Goal: Task Accomplishment & Management: Complete application form

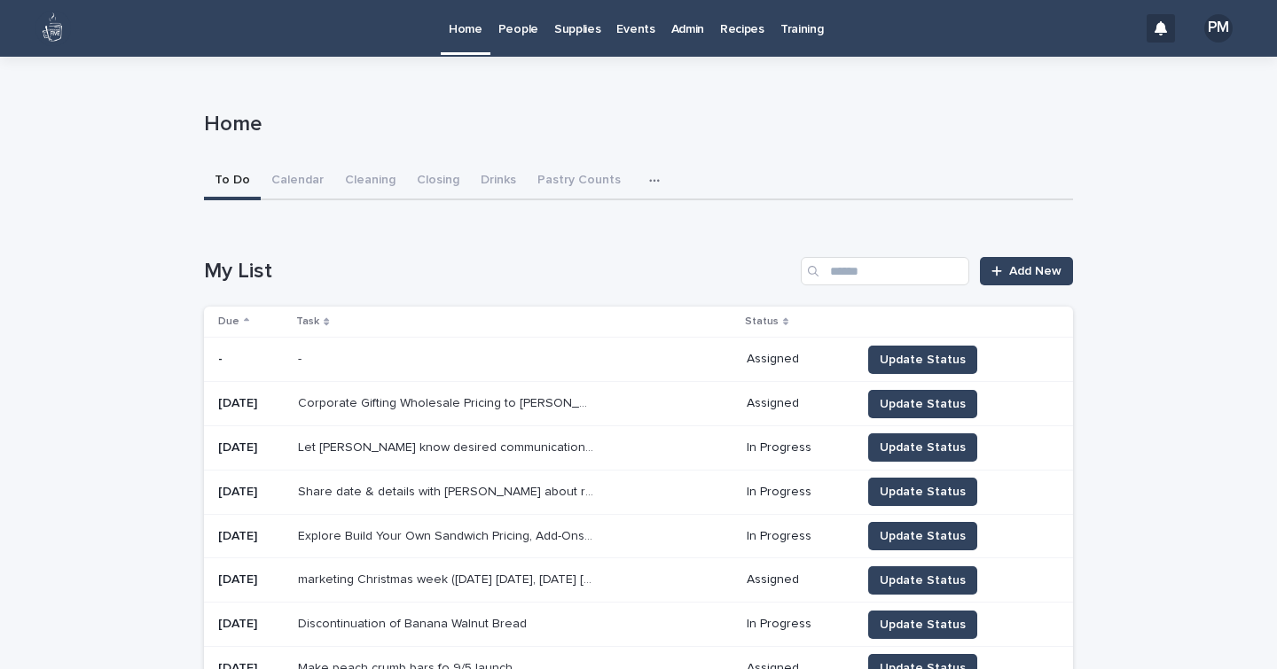
click at [622, 31] on p "Events" at bounding box center [635, 18] width 38 height 37
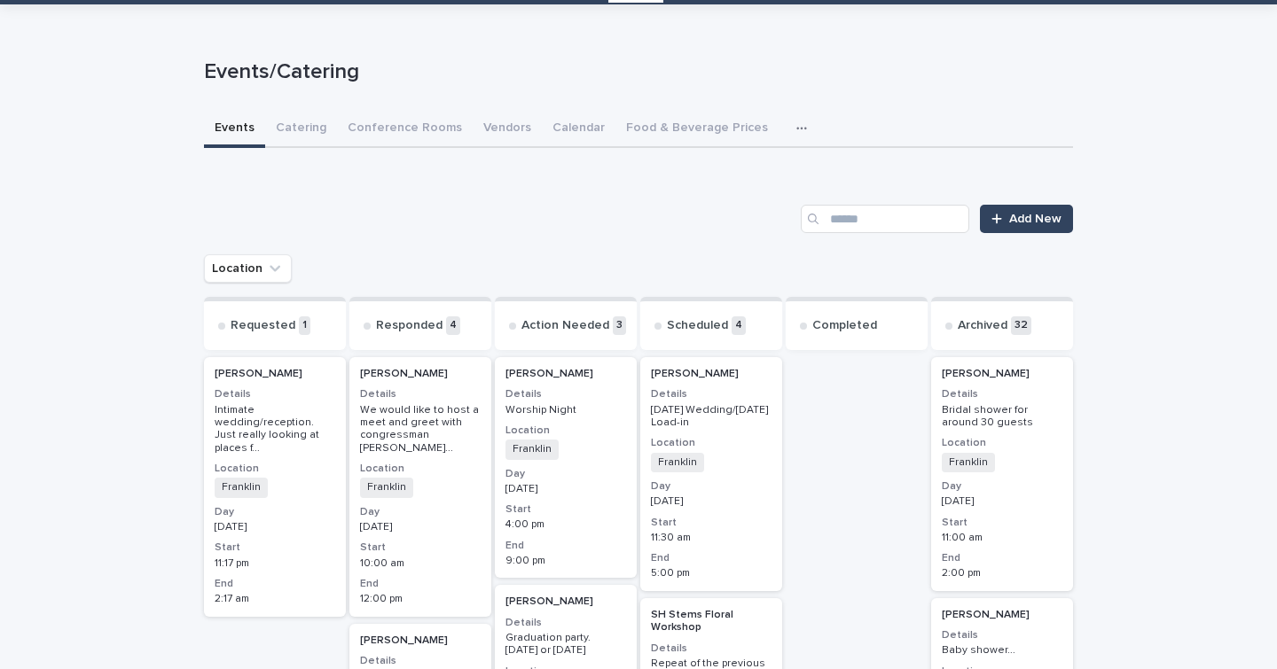
scroll to position [53, 0]
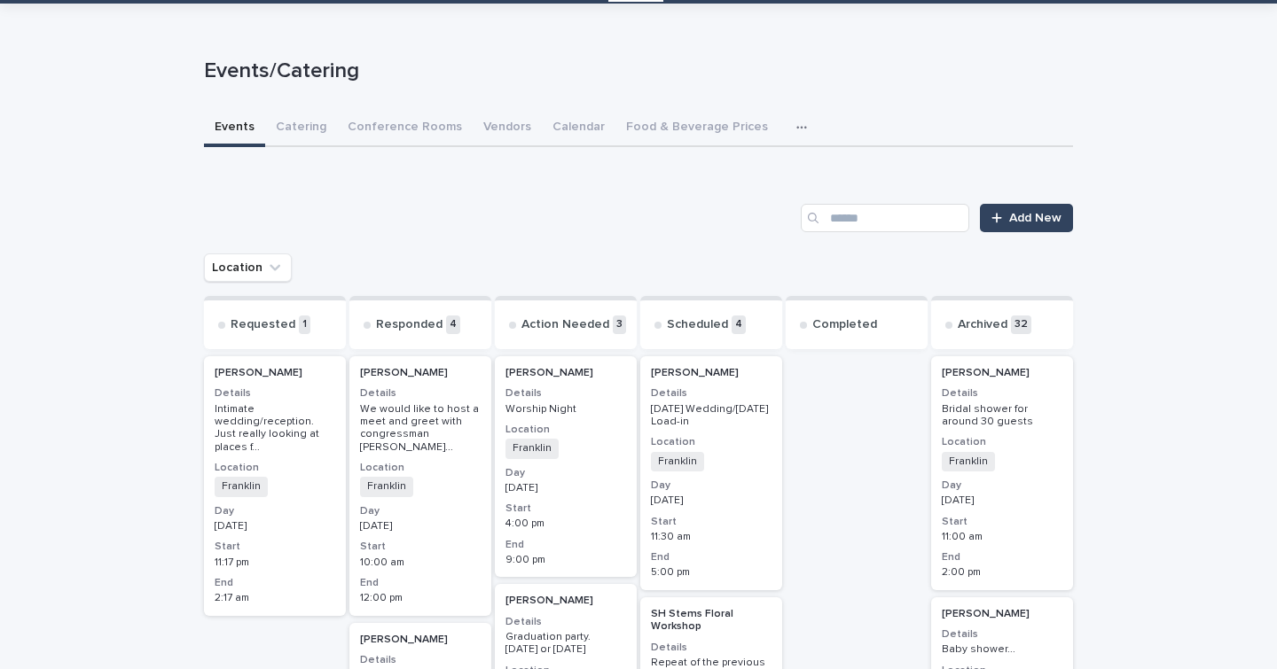
click at [270, 589] on div "2:17 am" at bounding box center [275, 597] width 121 height 16
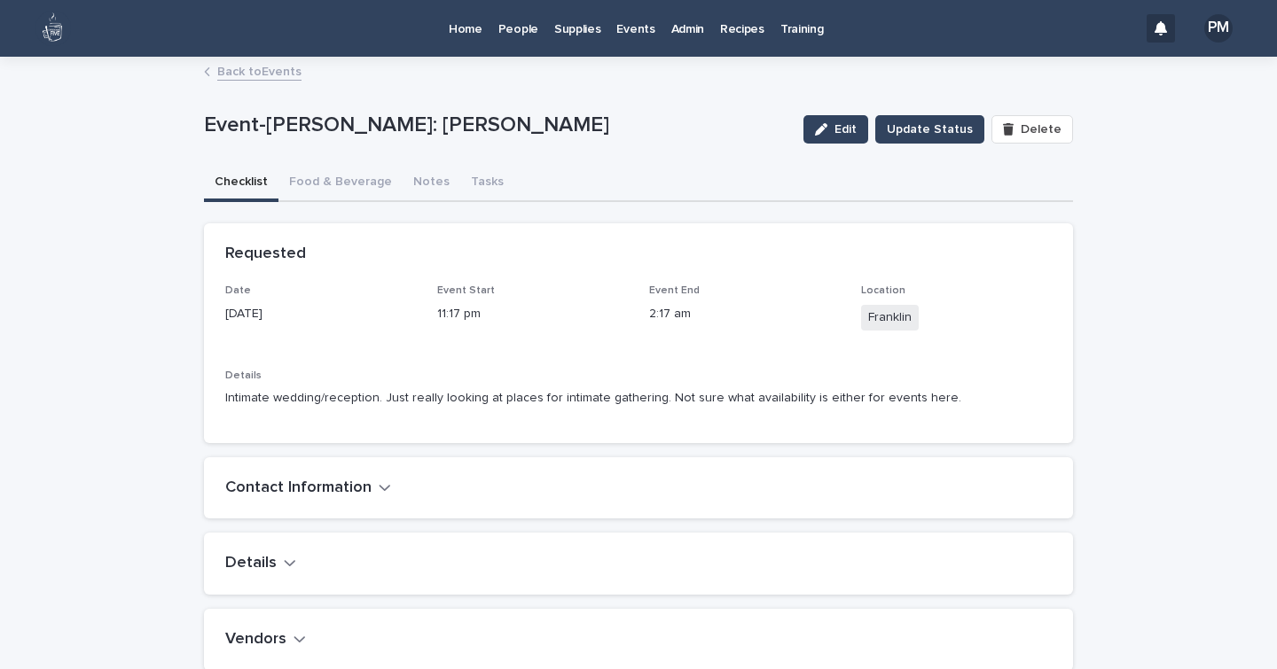
click at [621, 24] on p "Events" at bounding box center [635, 18] width 38 height 37
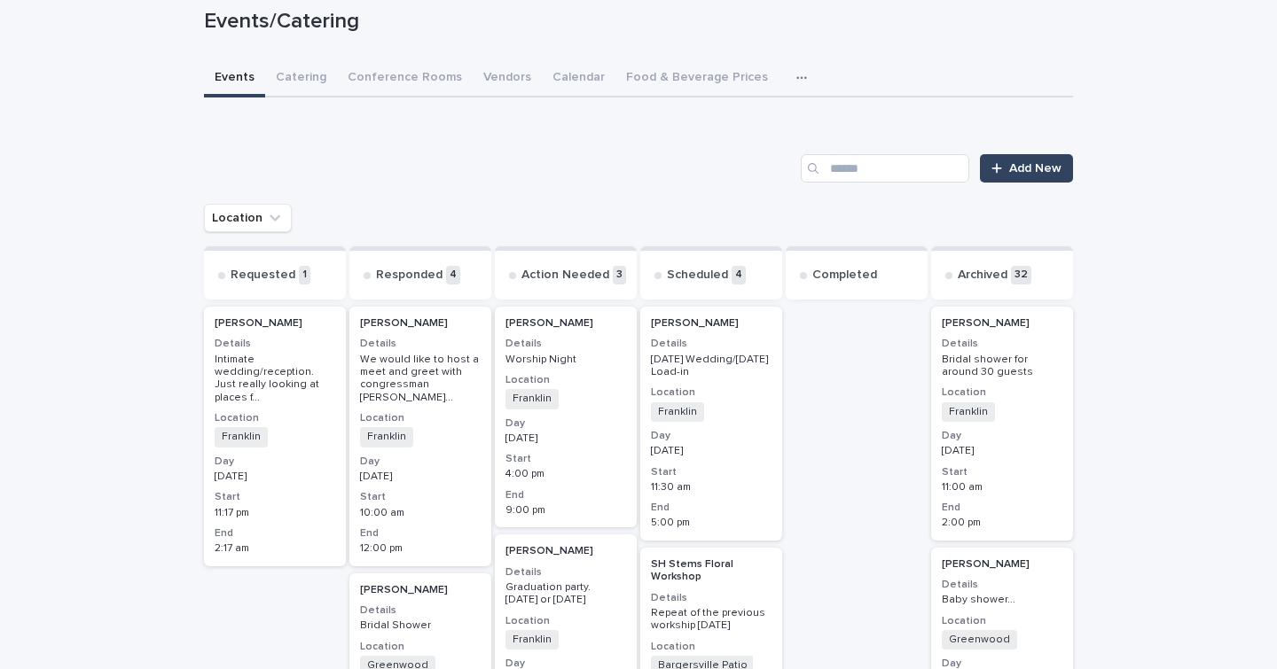
scroll to position [103, 0]
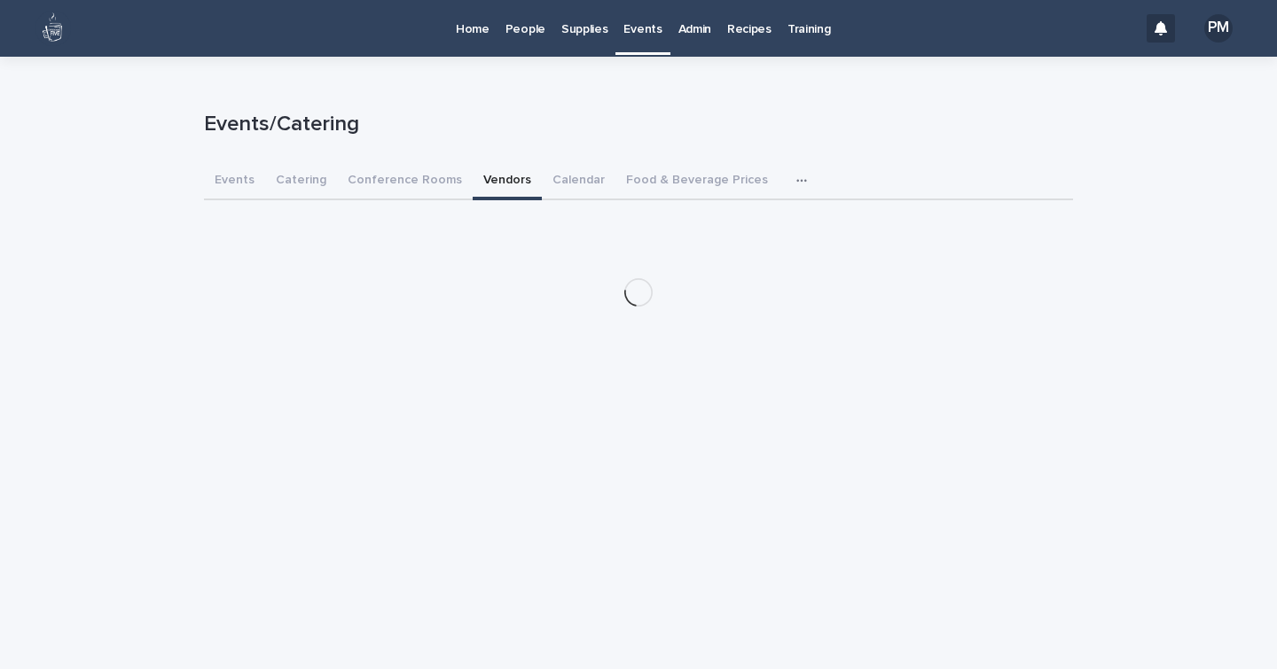
click at [492, 81] on div "Events/Catering Events/Catering Sorry, there was an error saving your record. P…" at bounding box center [638, 189] width 869 height 264
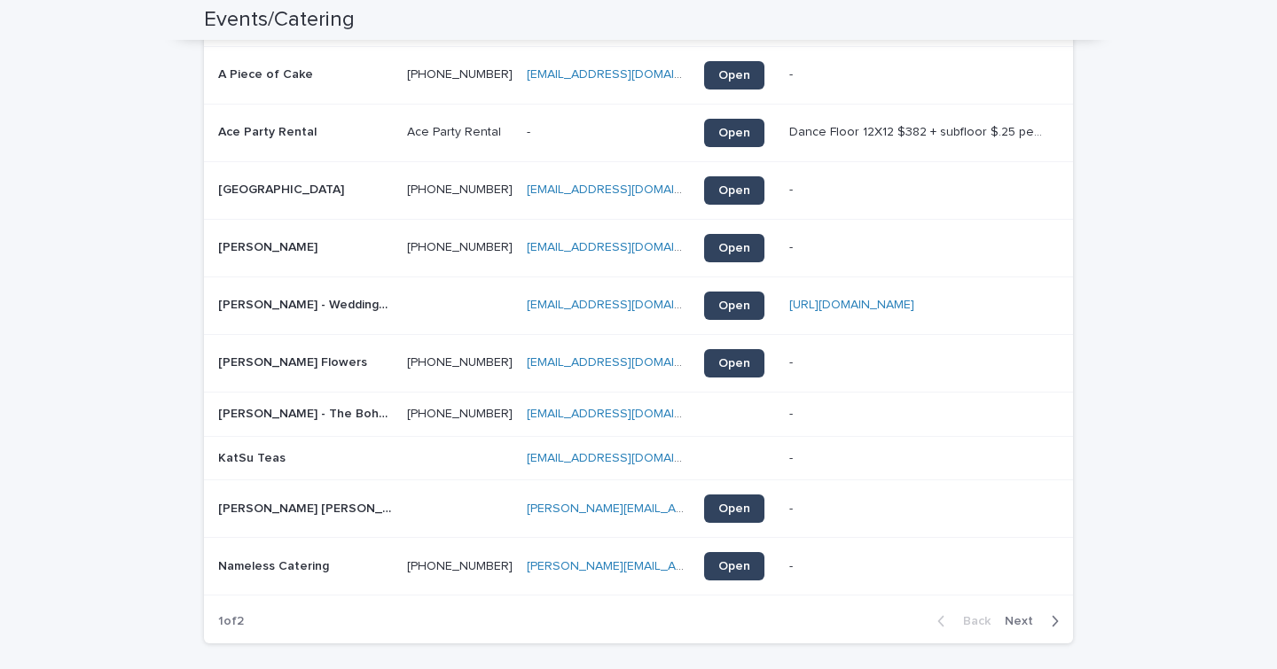
scroll to position [378, 0]
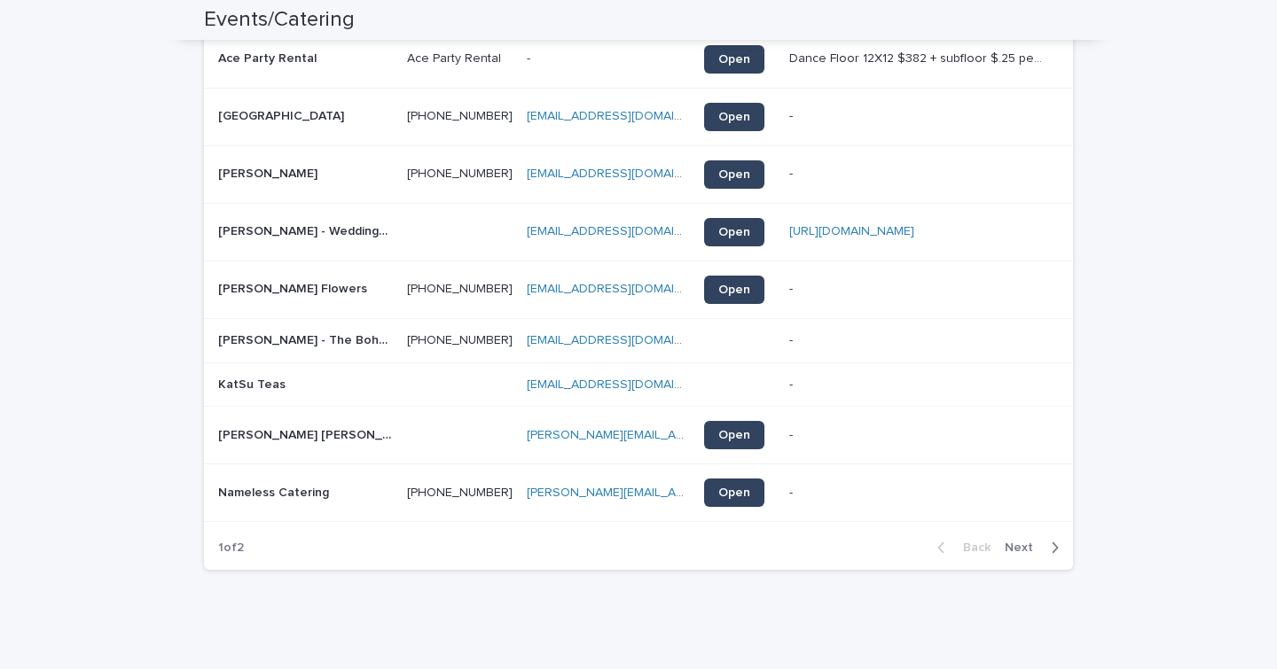
click at [1016, 547] on span "Next" at bounding box center [1024, 548] width 39 height 12
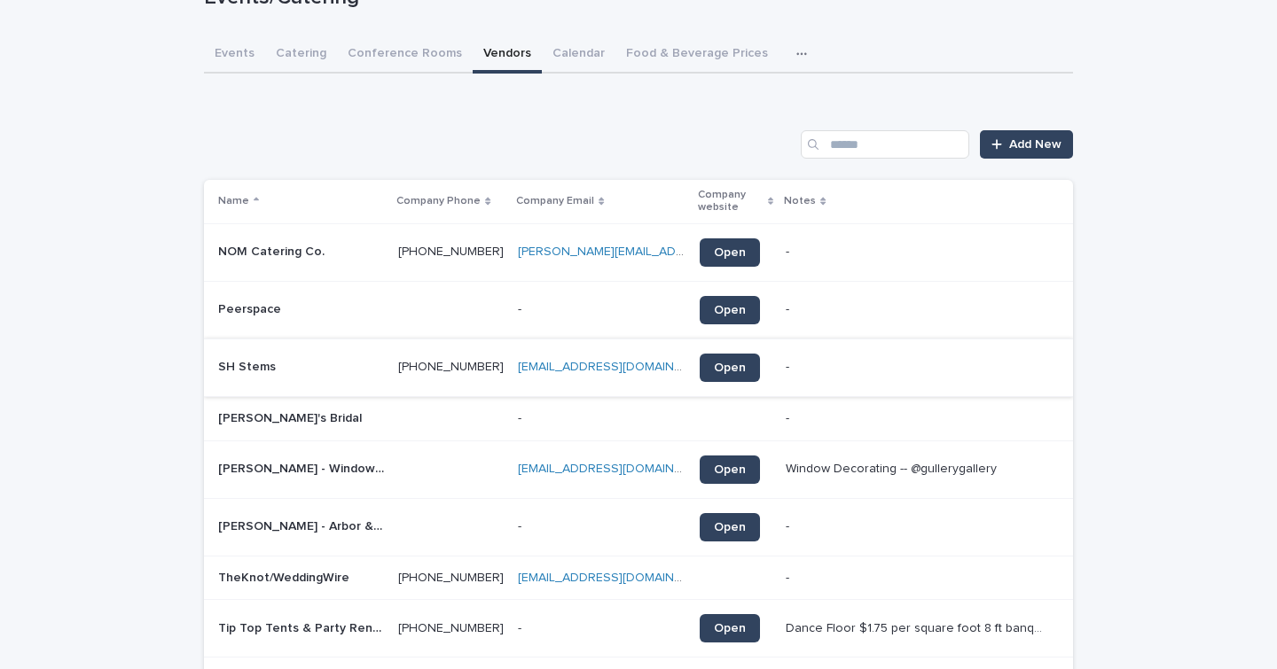
scroll to position [321, 0]
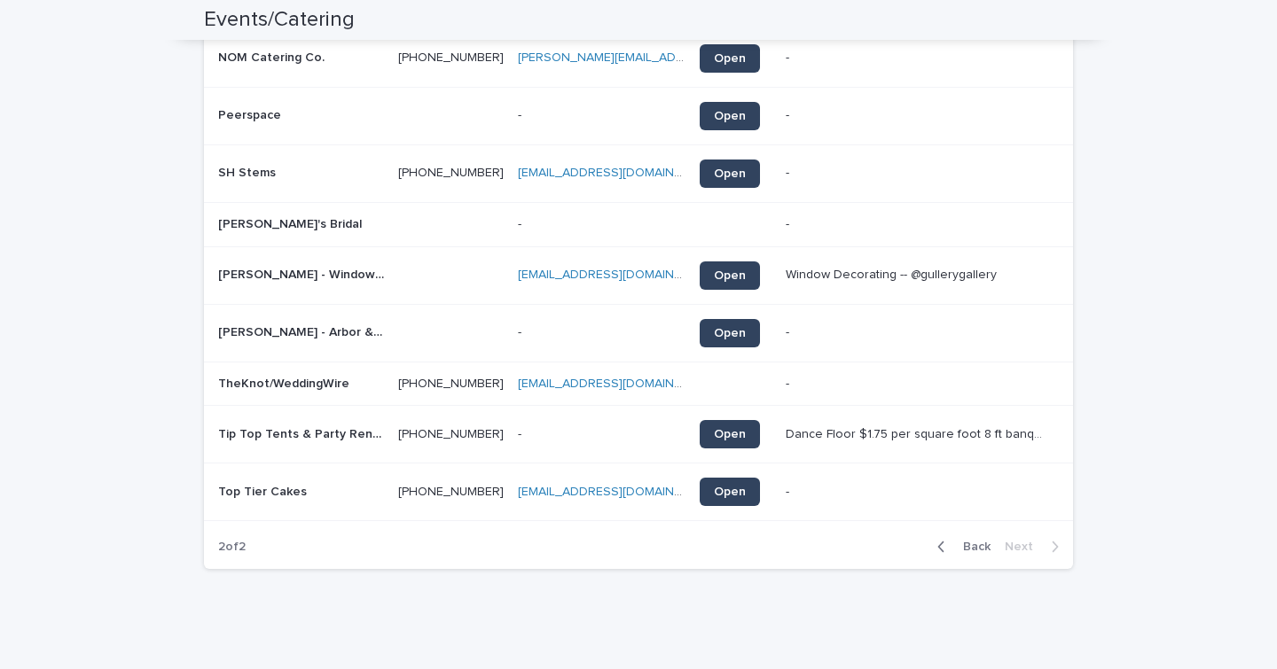
click at [965, 547] on span "Back" at bounding box center [971, 547] width 38 height 12
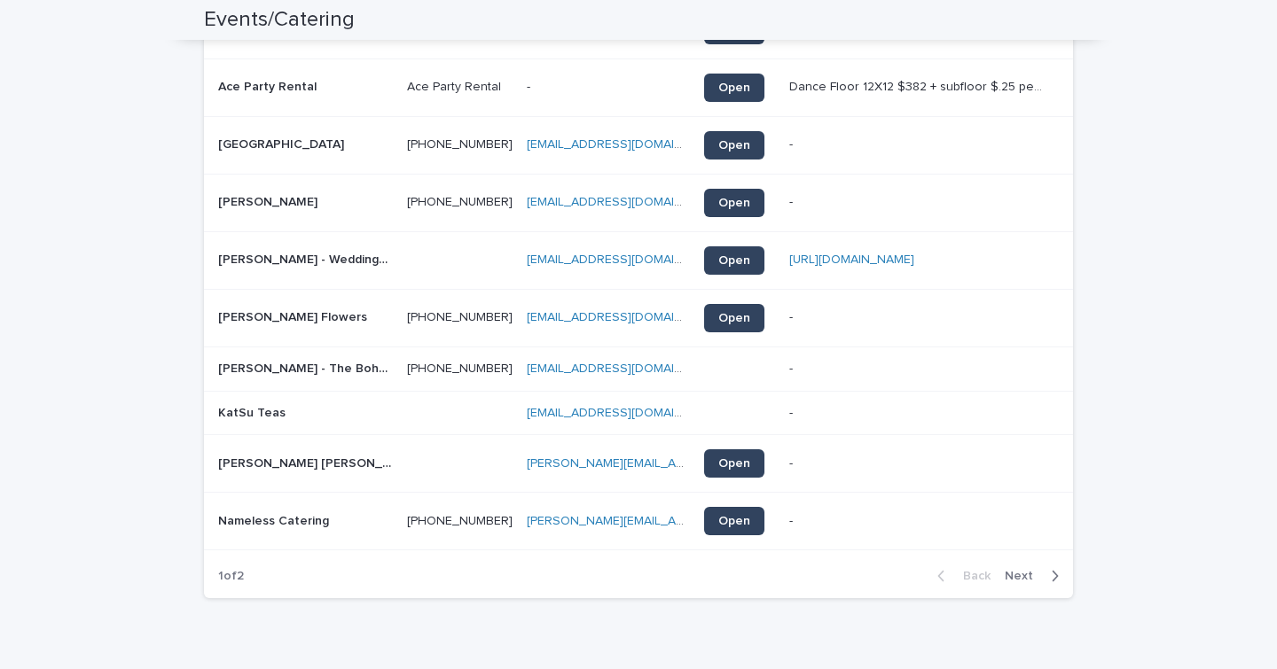
scroll to position [0, 0]
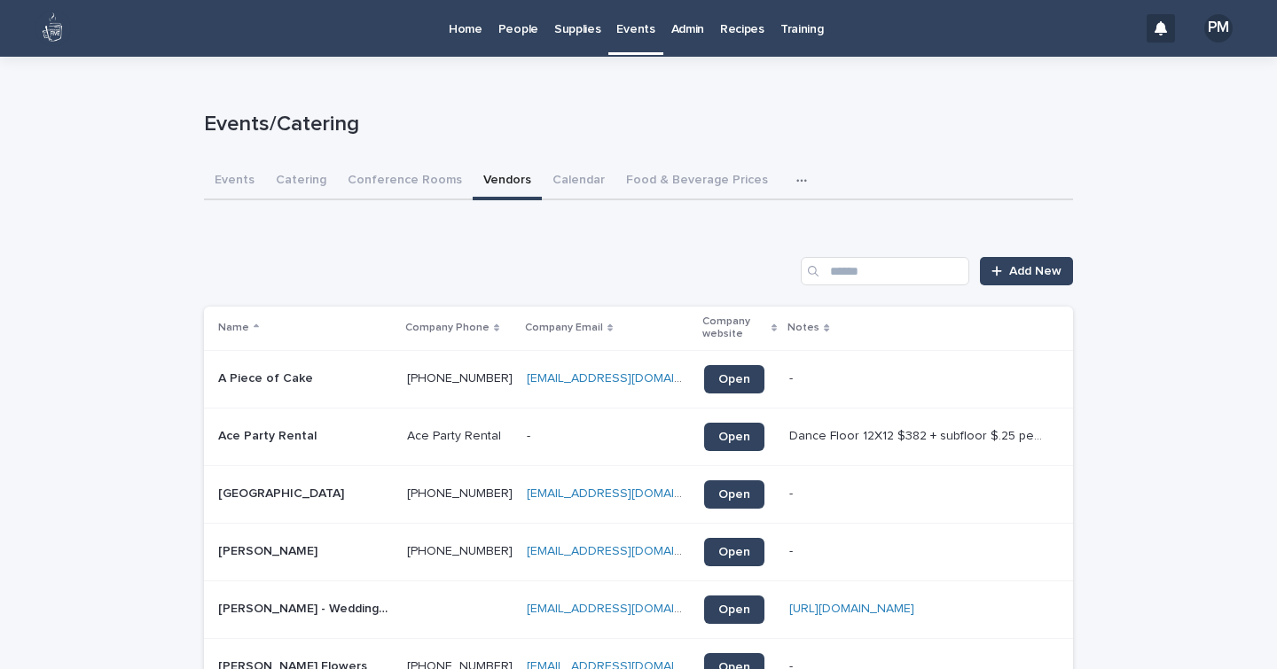
click at [796, 184] on icon "button" at bounding box center [801, 181] width 11 height 12
click at [752, 229] on button "Information" at bounding box center [731, 227] width 117 height 27
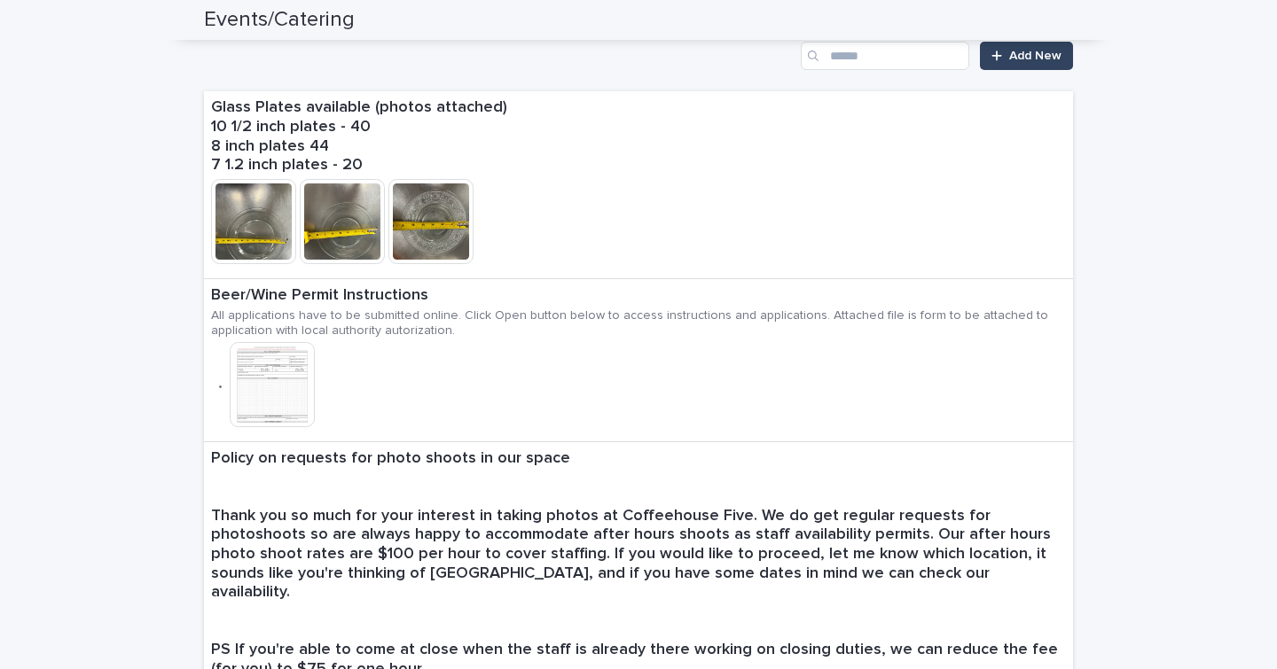
scroll to position [501, 0]
click at [364, 295] on p "Beer/Wine Permit Instructions" at bounding box center [638, 297] width 855 height 20
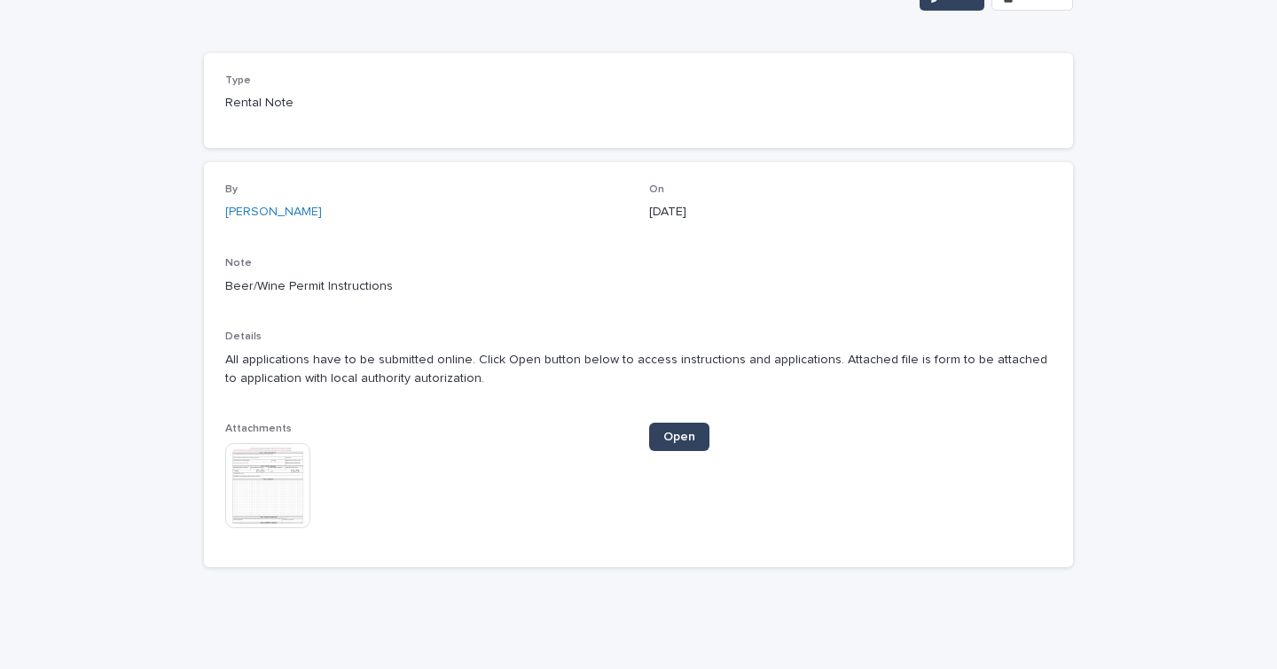
scroll to position [133, 0]
click at [676, 441] on span "Open" at bounding box center [679, 437] width 32 height 12
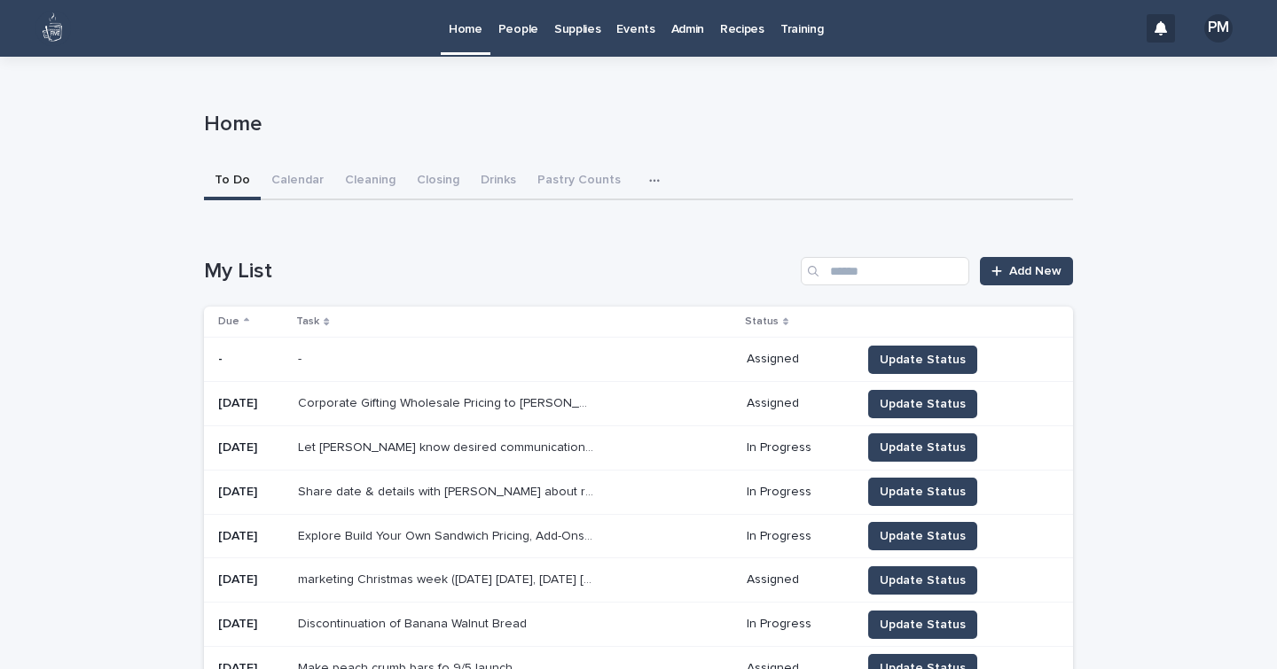
click at [624, 31] on p "Events" at bounding box center [635, 18] width 38 height 37
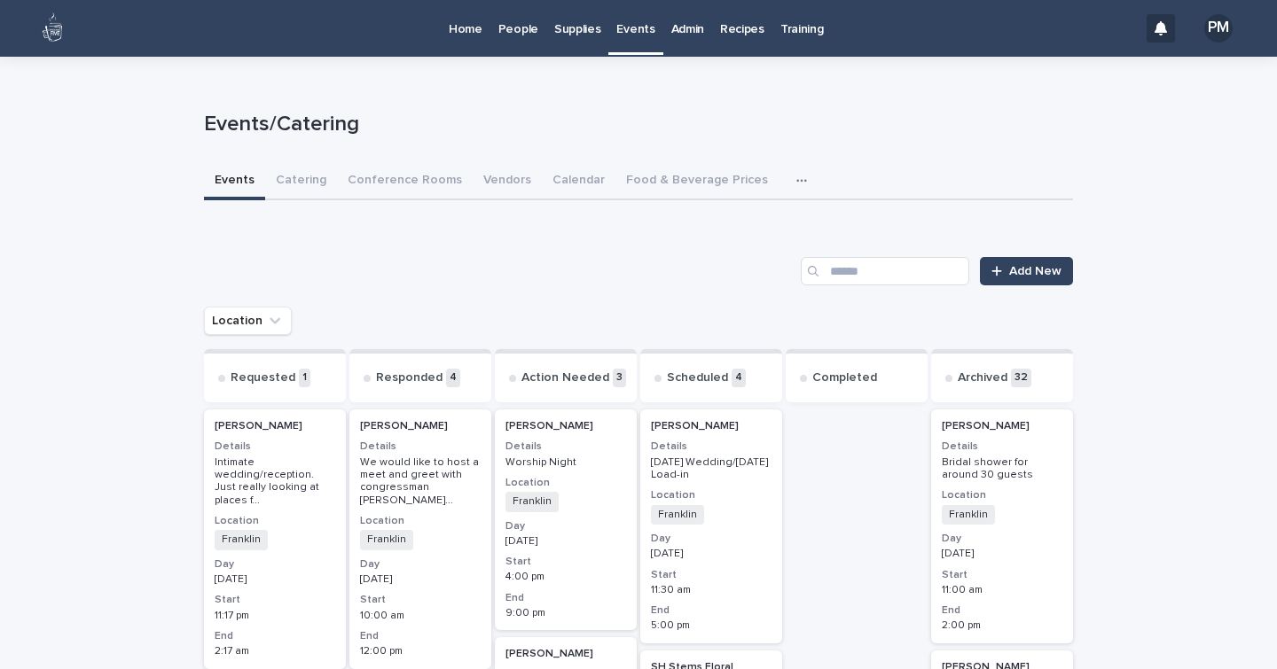
click at [293, 454] on div "Intimate wedding/reception. Just really looking at places f ..." at bounding box center [275, 480] width 121 height 55
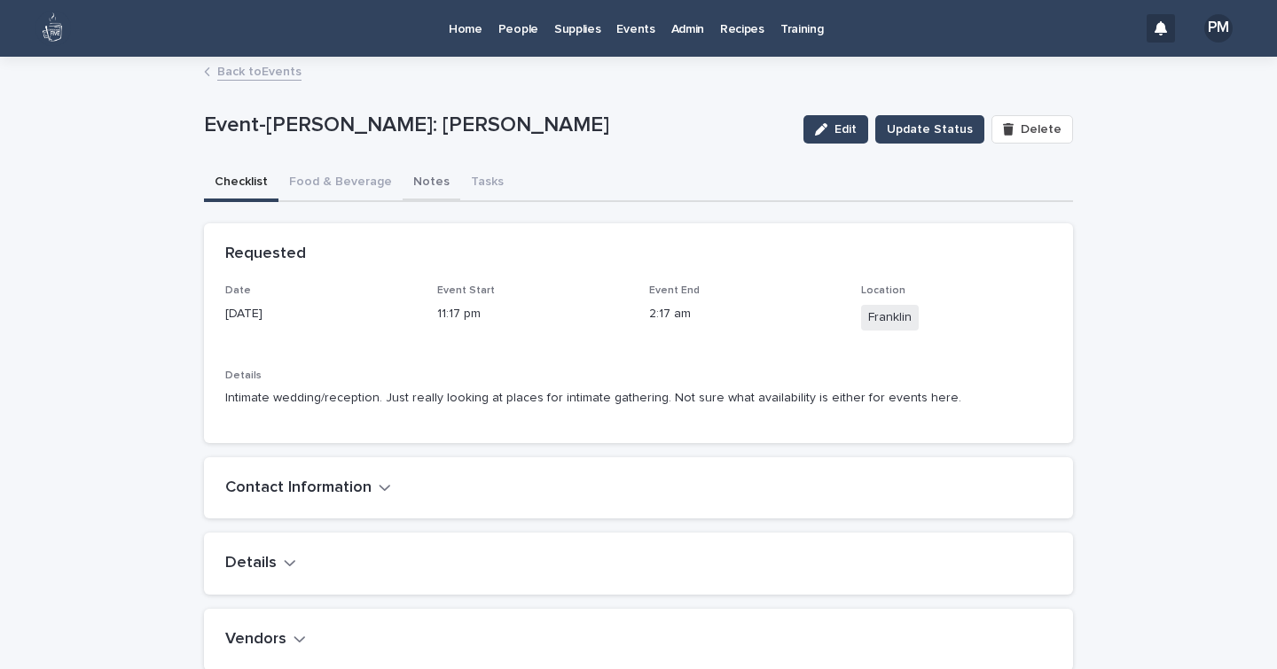
click at [422, 182] on button "Notes" at bounding box center [432, 183] width 58 height 37
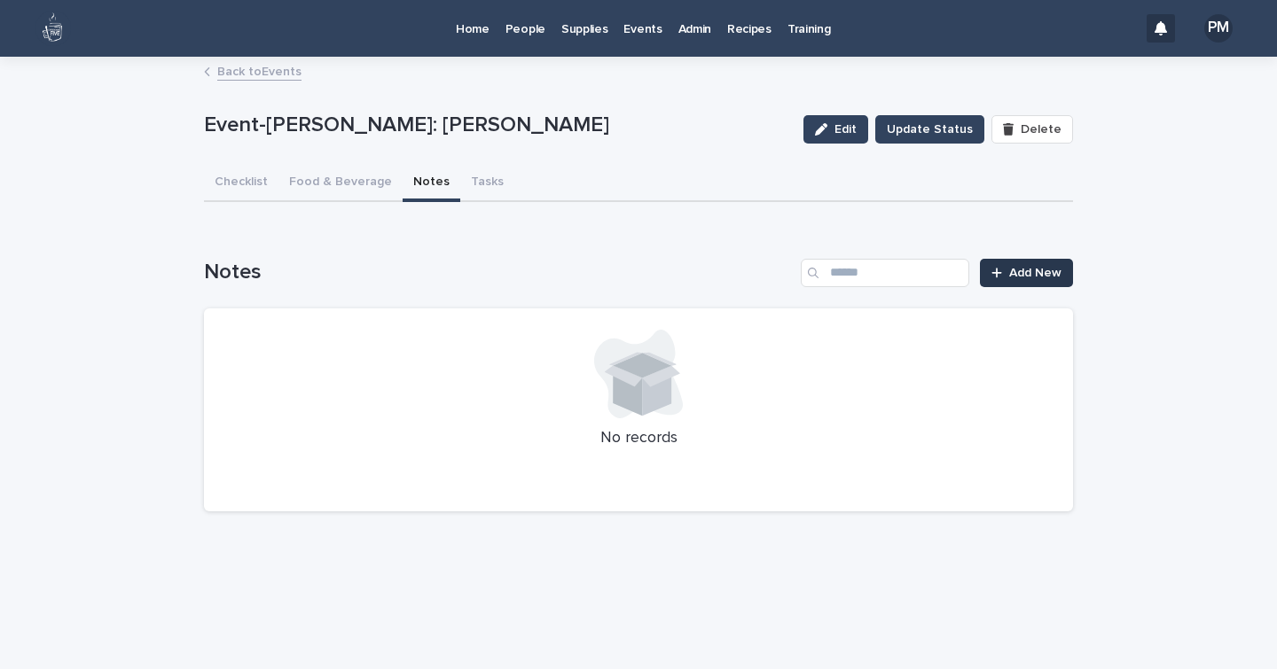
click at [1034, 278] on span "Add New" at bounding box center [1035, 273] width 52 height 12
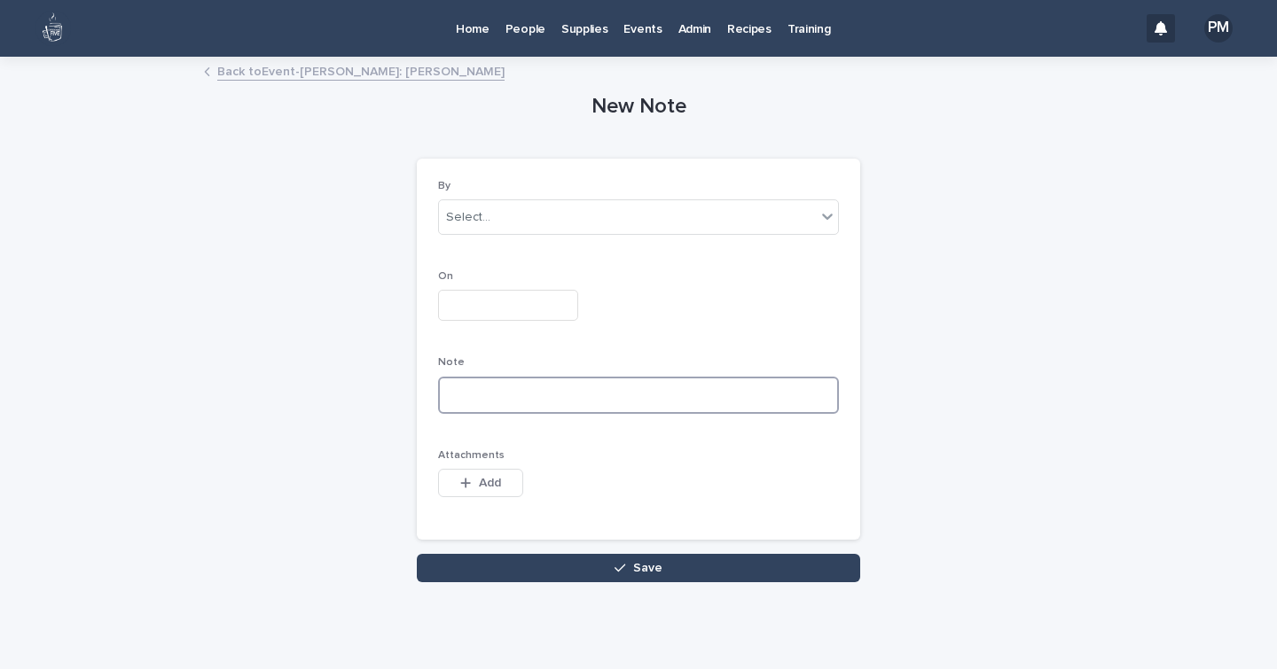
click at [521, 400] on textarea at bounding box center [638, 395] width 401 height 37
paste textarea "**********"
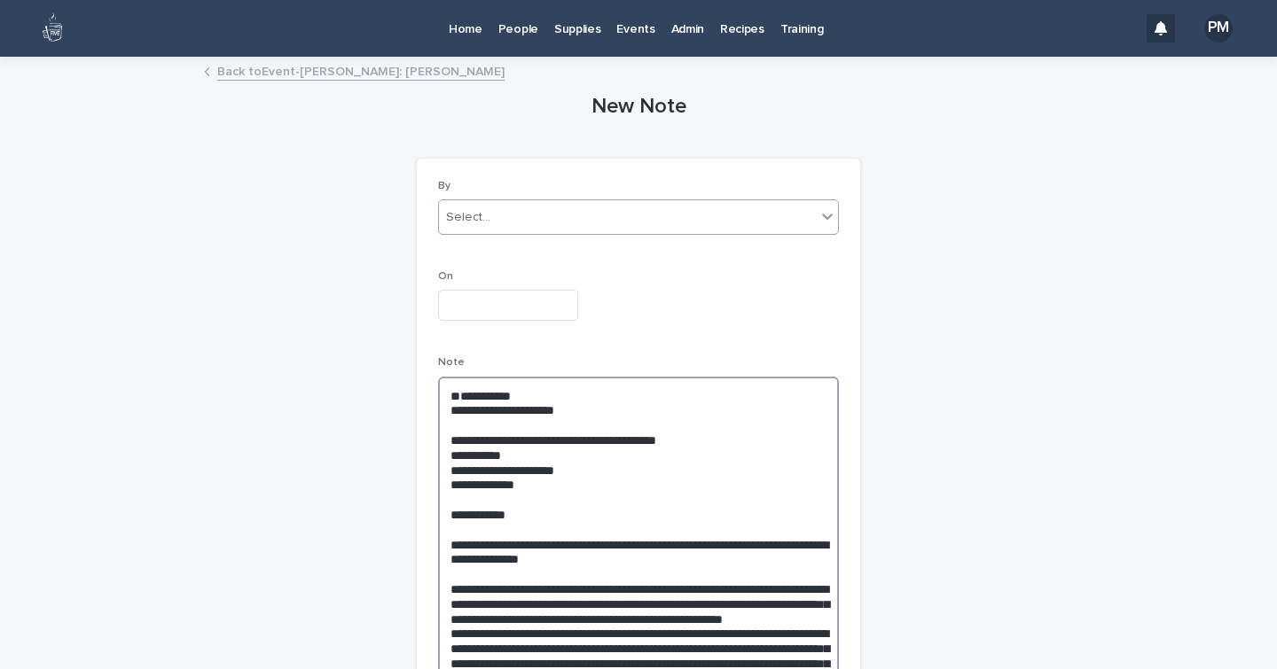
type textarea "**********"
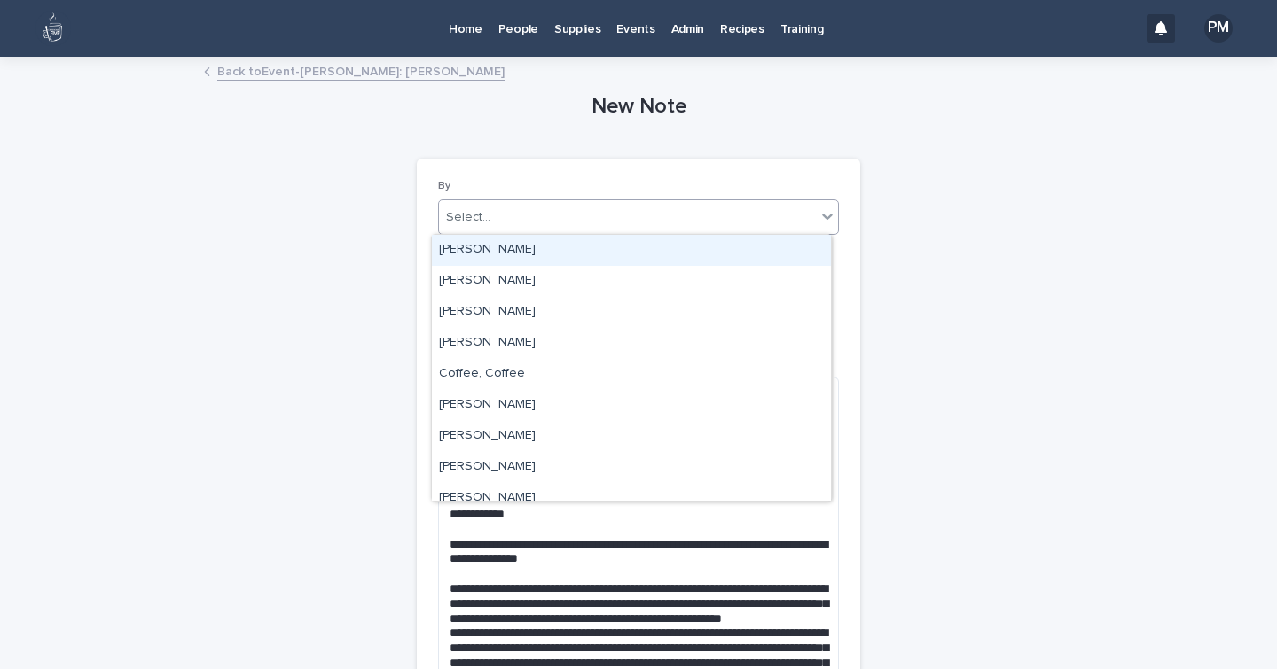
click at [541, 233] on body "Home People Supplies Events Admin Recipes Training PM Back to Event-[PERSON_NAM…" at bounding box center [638, 334] width 1277 height 669
type input "***"
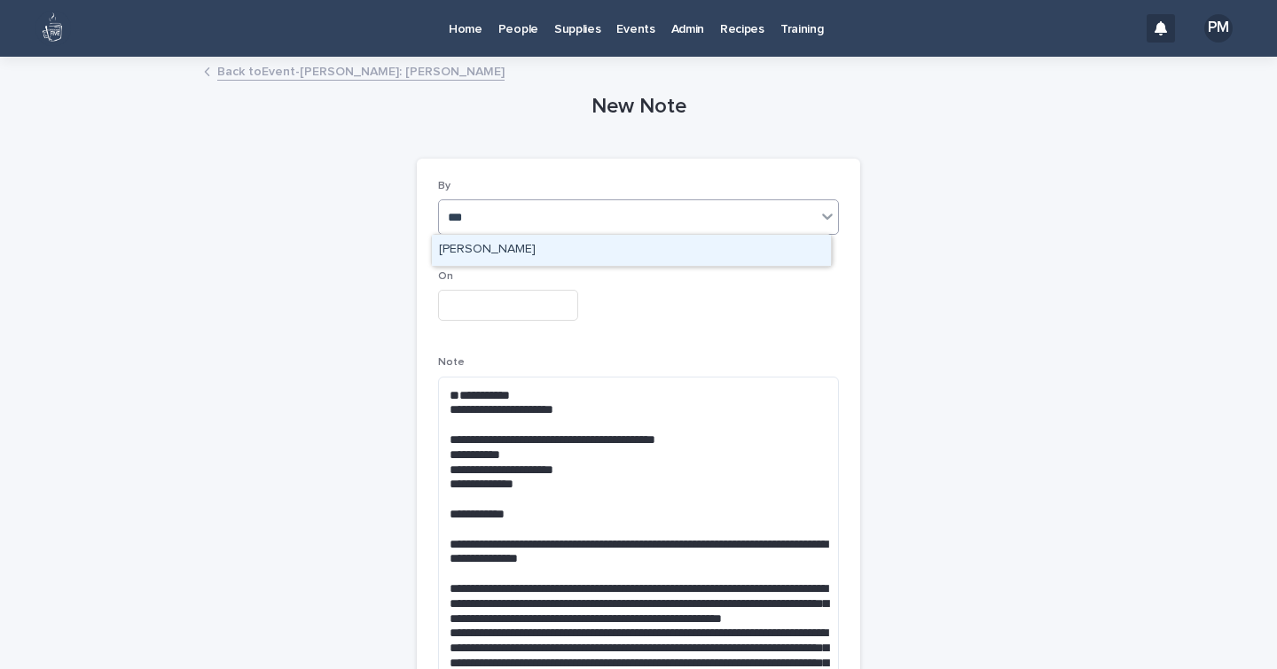
click at [537, 250] on div "[PERSON_NAME]" at bounding box center [631, 250] width 399 height 31
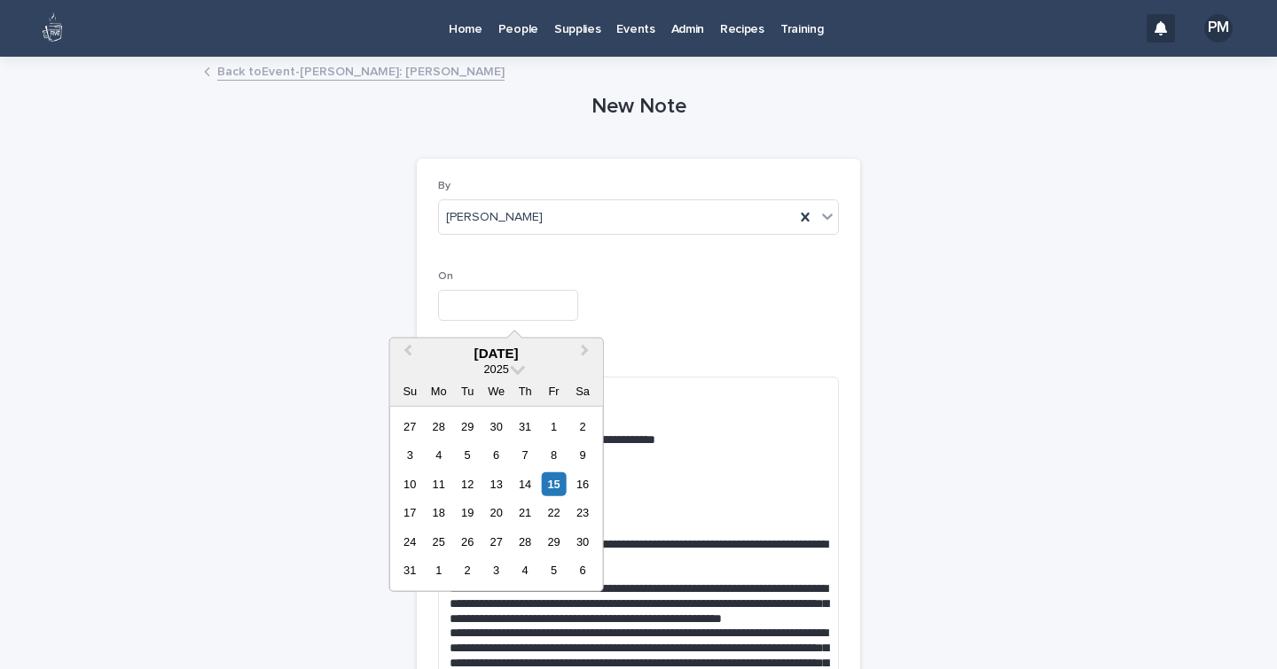
click at [473, 308] on input "text" at bounding box center [508, 305] width 140 height 31
click at [553, 479] on div "15" at bounding box center [554, 485] width 24 height 24
type input "**********"
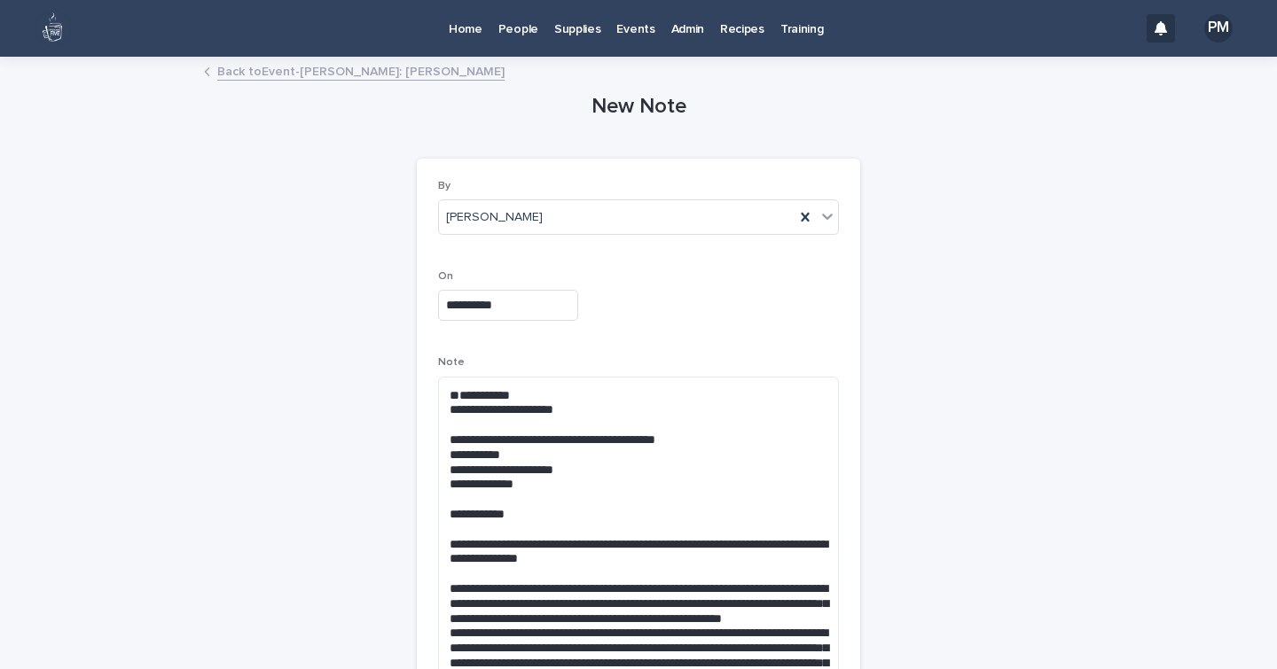
scroll to position [566, 0]
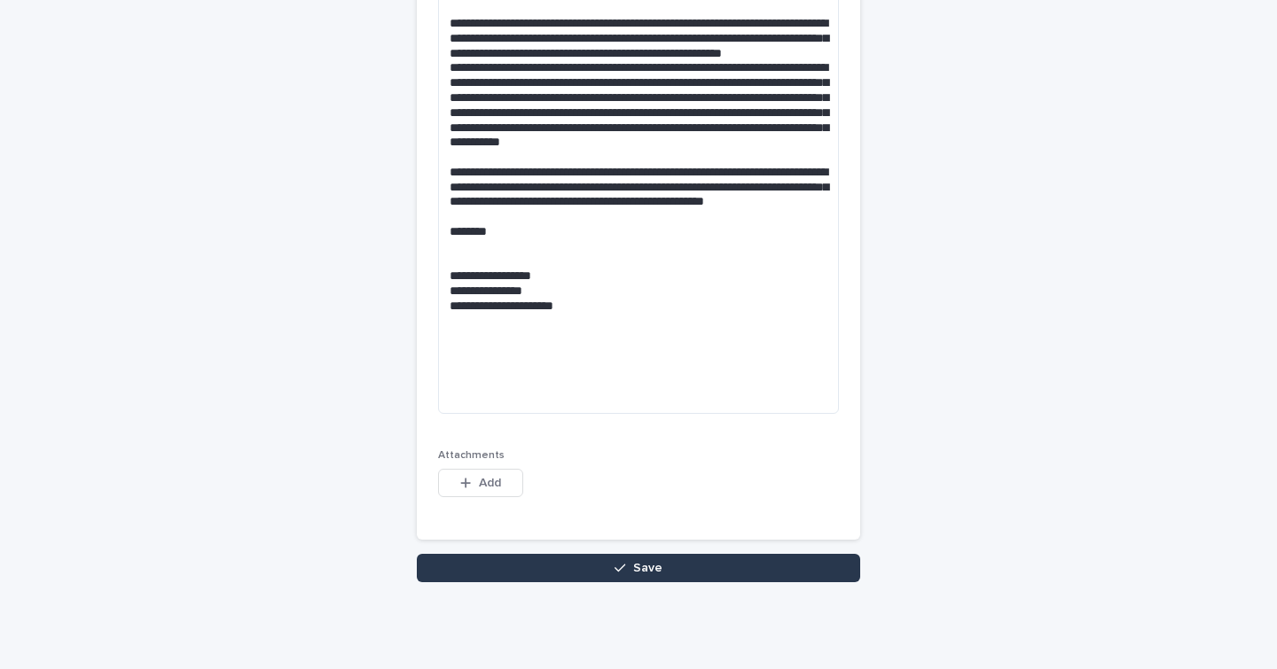
click at [528, 572] on button "Save" at bounding box center [638, 568] width 443 height 28
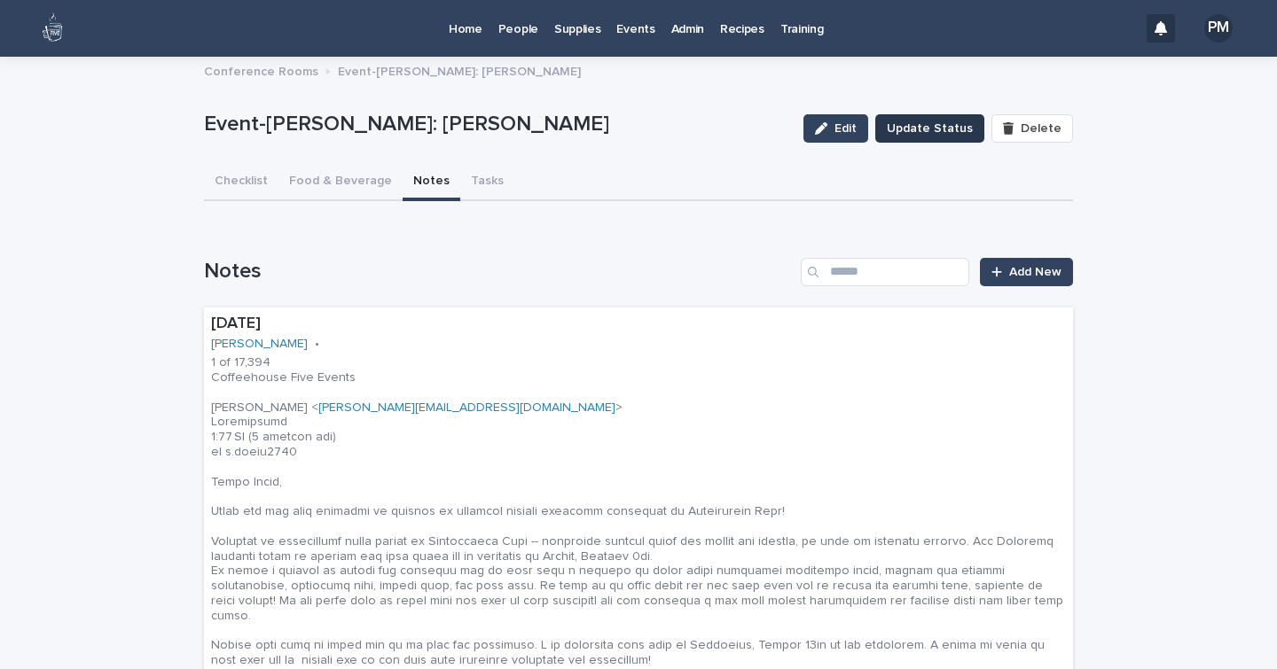
click at [946, 125] on span "Update Status" at bounding box center [930, 129] width 86 height 18
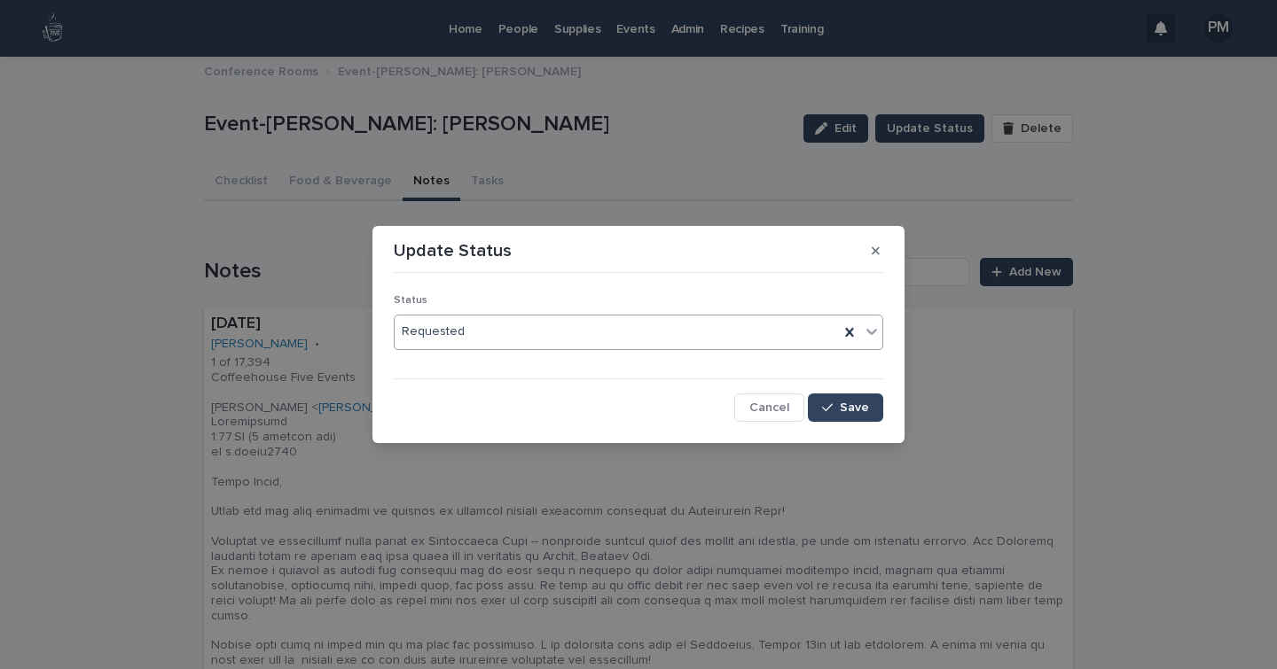
click at [539, 343] on div "Requested" at bounding box center [617, 331] width 444 height 29
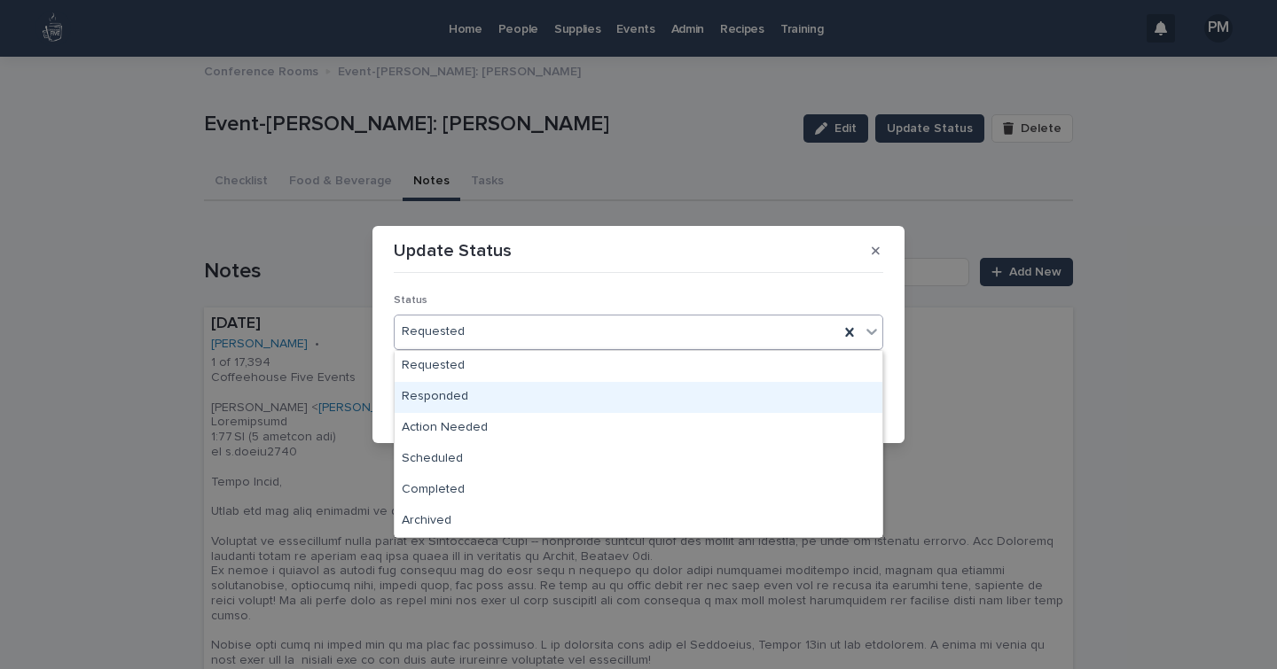
click at [466, 394] on div "Responded" at bounding box center [639, 397] width 488 height 31
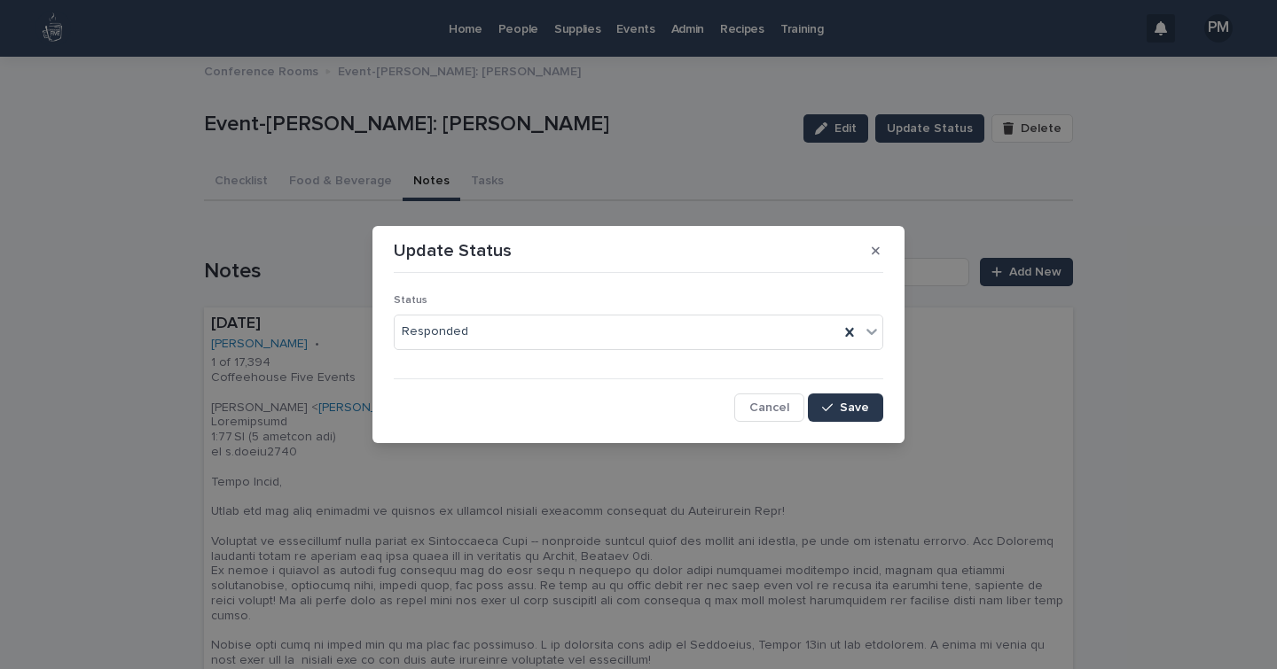
click at [842, 411] on span "Save" at bounding box center [854, 408] width 29 height 12
